Goal: Task Accomplishment & Management: Manage account settings

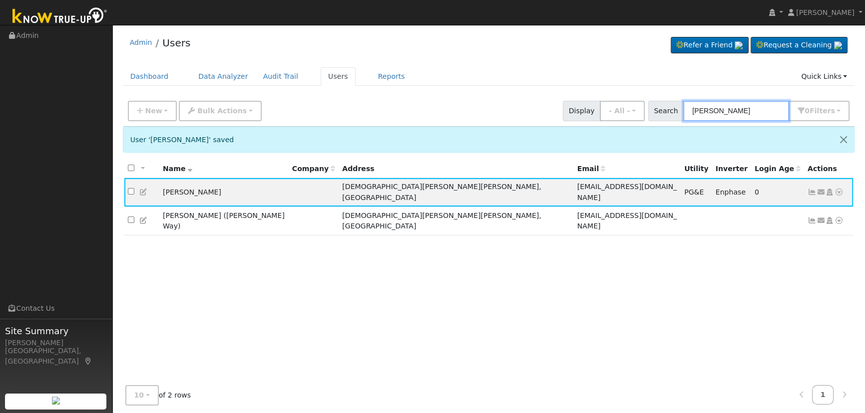
click at [735, 110] on input "[PERSON_NAME]" at bounding box center [736, 111] width 106 height 20
drag, startPoint x: 730, startPoint y: 112, endPoint x: 665, endPoint y: 95, distance: 67.5
click at [671, 99] on div "New Add User Quick Add Quick Connect Quick Convert Lead Bulk Actions Send Email…" at bounding box center [489, 109] width 726 height 24
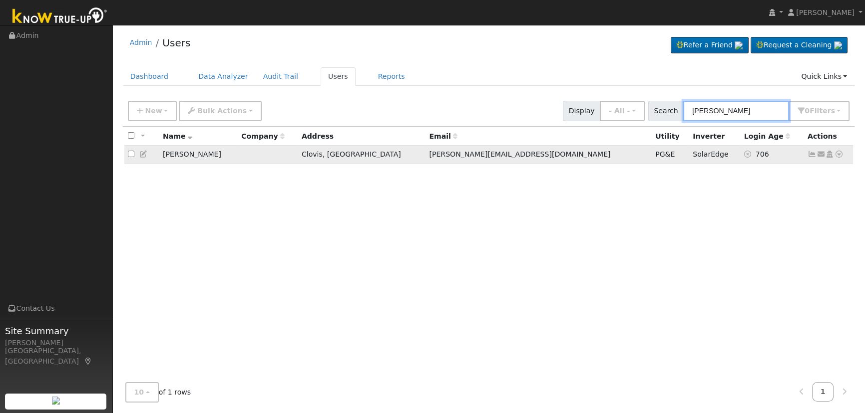
type input "[PERSON_NAME]"
click at [809, 155] on icon at bounding box center [811, 154] width 9 height 7
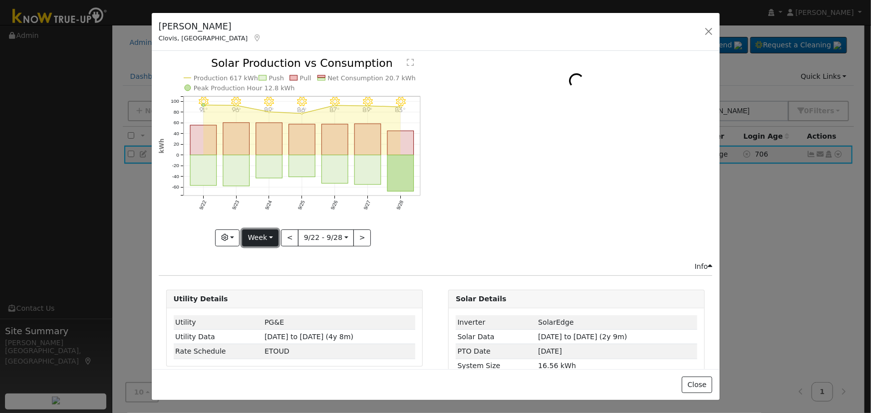
click at [254, 238] on button "Week" at bounding box center [260, 238] width 36 height 17
click at [267, 257] on link "Day" at bounding box center [277, 258] width 69 height 14
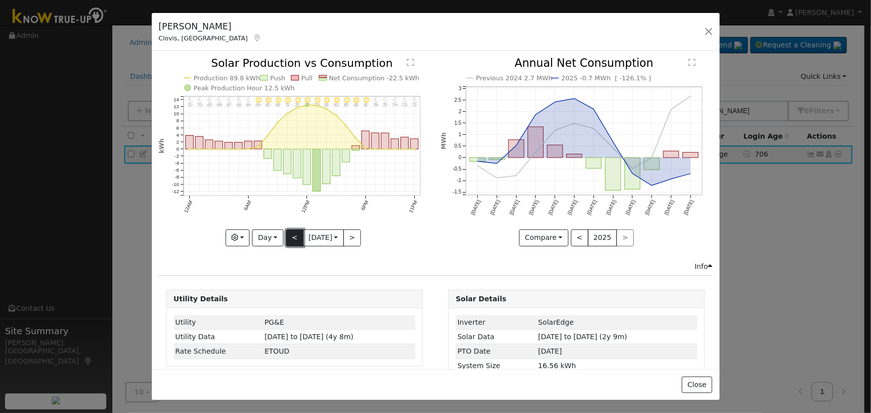
click at [286, 237] on button "<" at bounding box center [294, 238] width 17 height 17
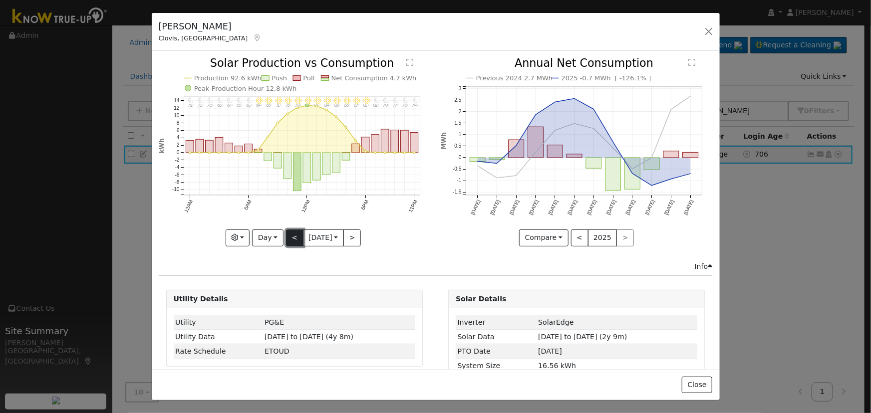
click at [286, 237] on button "<" at bounding box center [294, 238] width 17 height 17
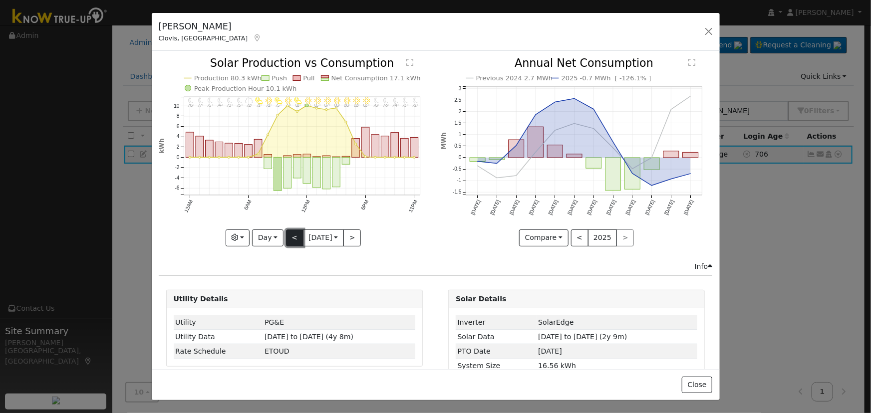
click at [286, 235] on button "<" at bounding box center [294, 238] width 17 height 17
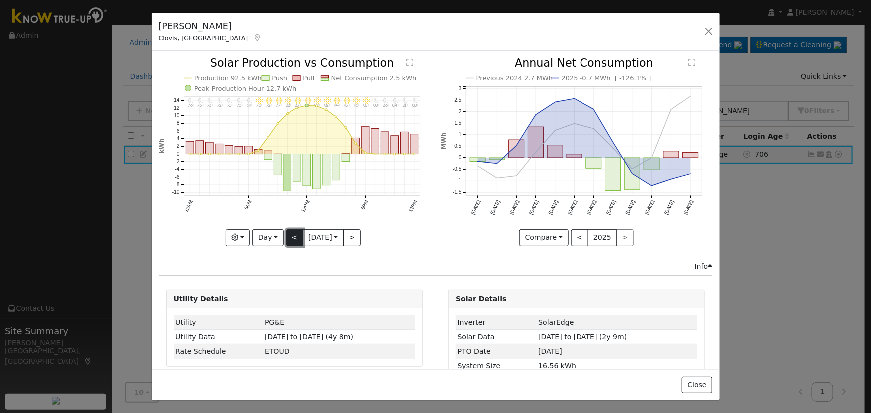
click at [286, 235] on button "<" at bounding box center [294, 238] width 17 height 17
click at [285, 235] on div "11PM - Clear 77° 10PM - Clear 78° 9PM - Clear 80° 8PM - Clear 82° 7PM - Clear 8…" at bounding box center [295, 152] width 272 height 188
click at [286, 235] on button "<" at bounding box center [294, 238] width 17 height 17
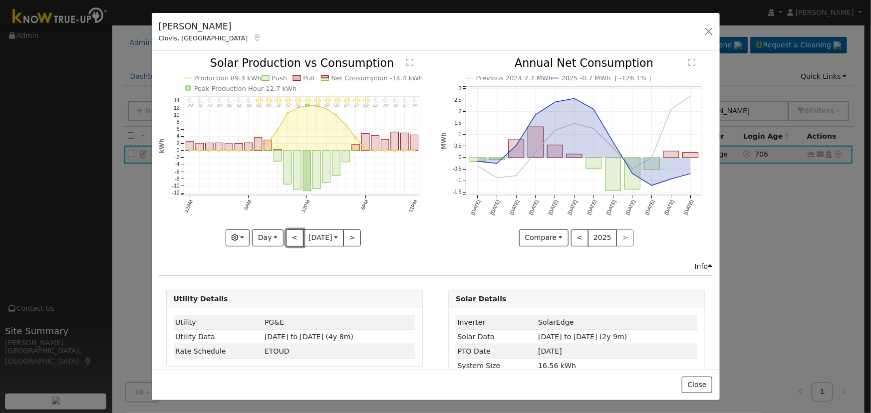
click at [286, 236] on button "<" at bounding box center [294, 238] width 17 height 17
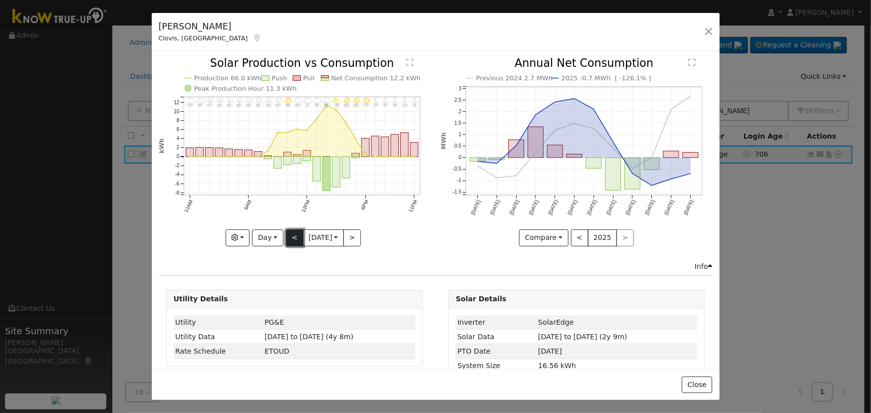
click at [286, 234] on button "<" at bounding box center [294, 238] width 17 height 17
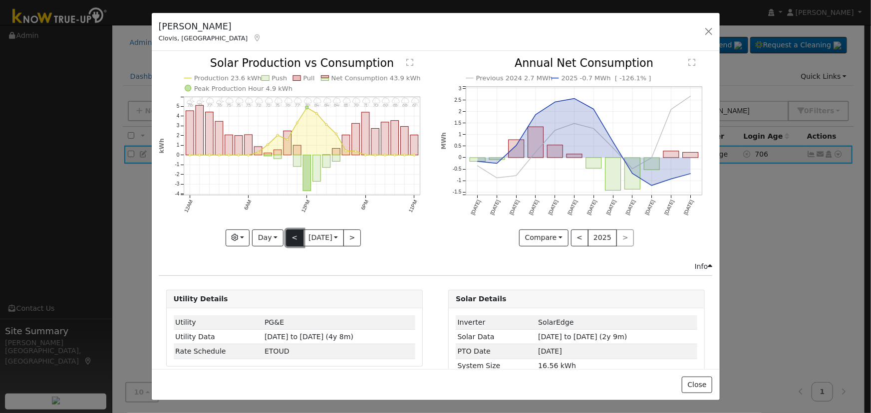
click at [295, 238] on button "<" at bounding box center [294, 238] width 17 height 17
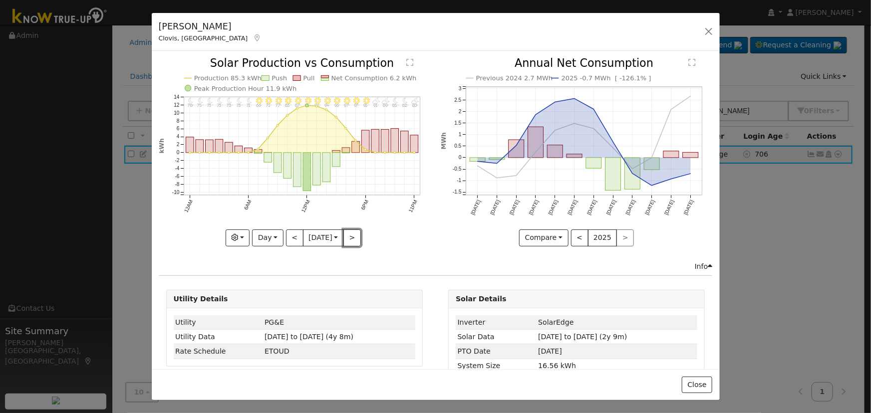
click at [351, 233] on button ">" at bounding box center [352, 238] width 17 height 17
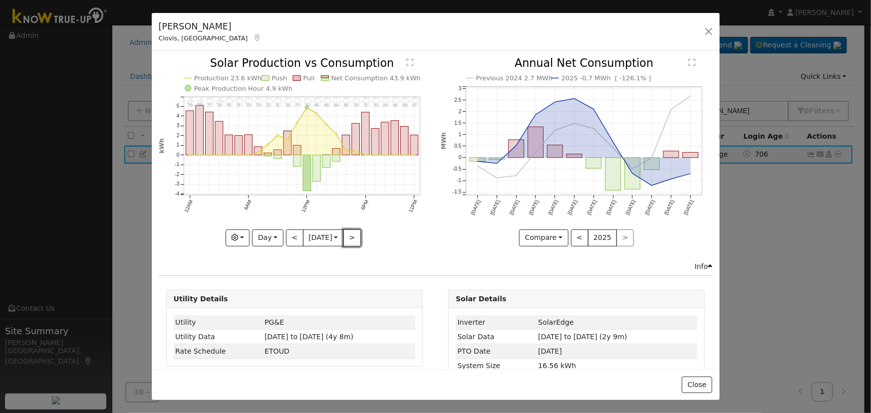
click at [351, 233] on button ">" at bounding box center [352, 238] width 17 height 17
type input "[DATE]"
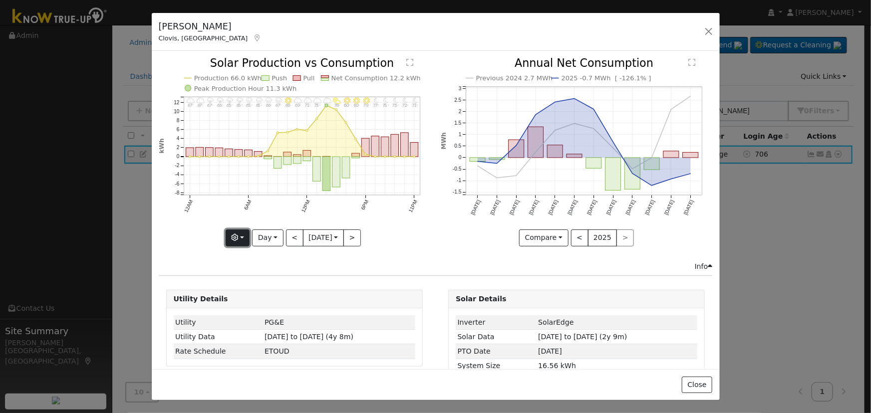
click at [234, 242] on button "button" at bounding box center [238, 238] width 24 height 17
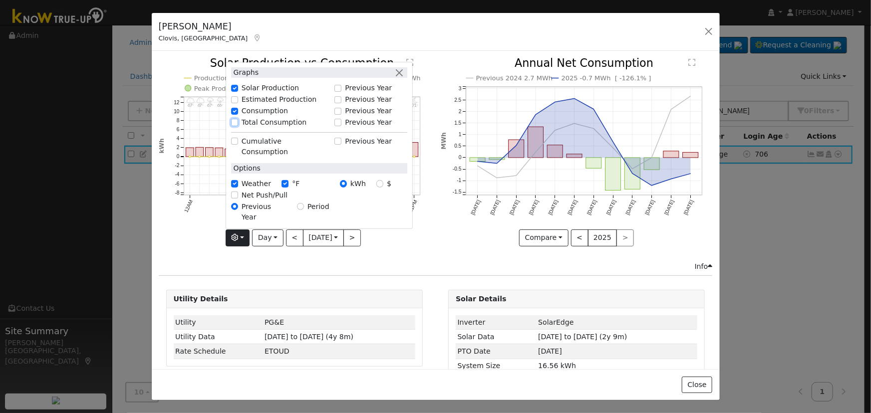
click at [236, 126] on input "Total Consumption" at bounding box center [234, 122] width 7 height 7
checkbox input "true"
click at [397, 78] on button "button" at bounding box center [399, 72] width 10 height 10
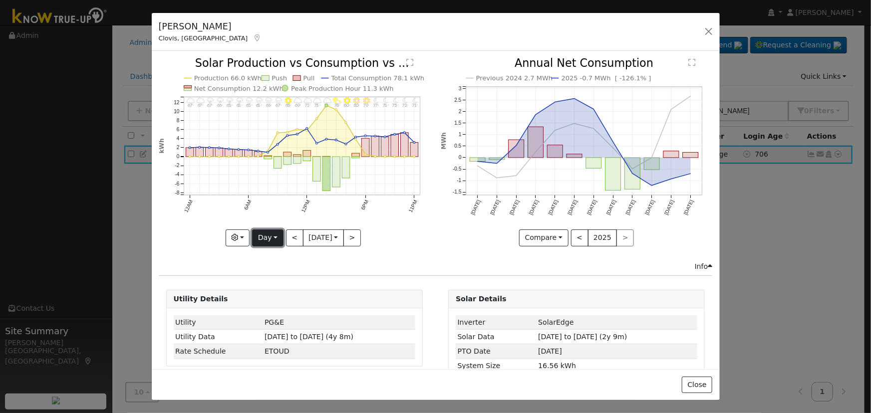
click at [278, 239] on button "Day" at bounding box center [267, 238] width 31 height 17
click at [272, 294] on link "Year" at bounding box center [287, 300] width 69 height 14
type input "[DATE]"
